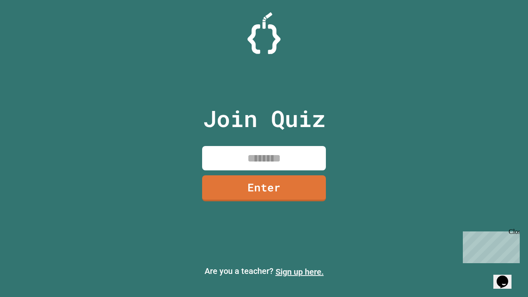
click at [299, 272] on link "Sign up here." at bounding box center [299, 272] width 48 height 10
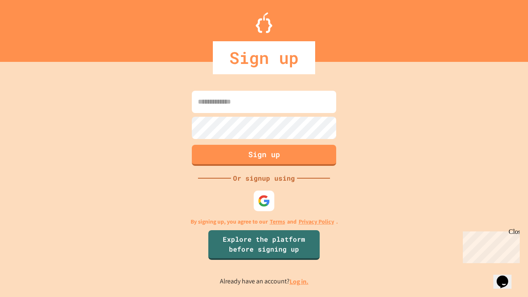
click at [299, 281] on link "Log in." at bounding box center [298, 281] width 19 height 9
